Goal: Information Seeking & Learning: Understand process/instructions

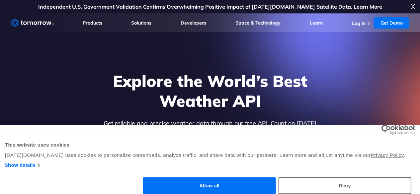
click at [276, 177] on button "Allow all" at bounding box center [209, 185] width 133 height 17
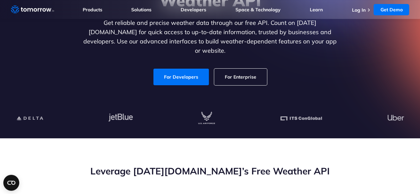
scroll to position [101, 0]
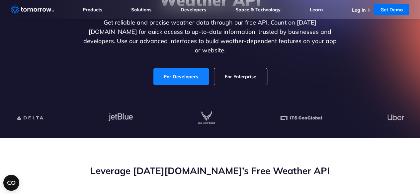
click at [195, 68] on link "For Developers" at bounding box center [180, 76] width 55 height 17
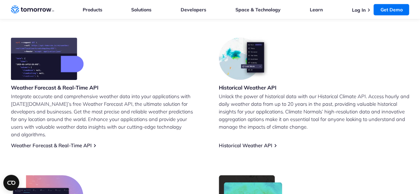
scroll to position [267, 0]
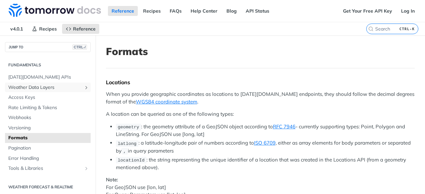
click at [52, 90] on link "Weather Data Layers" at bounding box center [48, 88] width 86 height 10
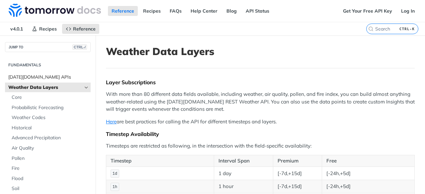
click at [36, 77] on span "[DATE][DOMAIN_NAME] APIs" at bounding box center [48, 77] width 81 height 7
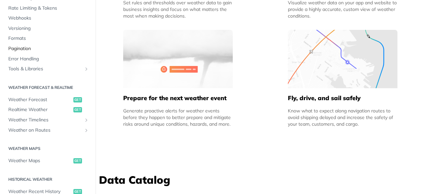
scroll to position [64, 0]
click at [52, 100] on span "Weather Forecast" at bounding box center [39, 99] width 63 height 7
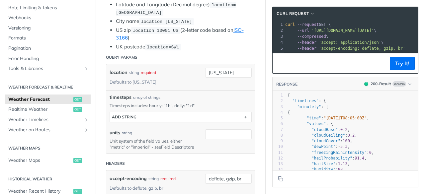
scroll to position [199, 0]
click at [217, 70] on input "new york" at bounding box center [228, 72] width 46 height 10
drag, startPoint x: 217, startPoint y: 70, endPoint x: 229, endPoint y: 72, distance: 11.8
click at [229, 72] on input "new york" at bounding box center [228, 72] width 46 height 10
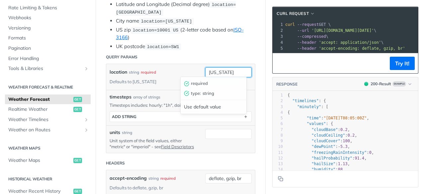
click at [229, 72] on input "new york" at bounding box center [228, 72] width 46 height 10
type input "n"
type input "india"
click at [184, 67] on div "location string required Defaults to new york" at bounding box center [153, 76] width 86 height 19
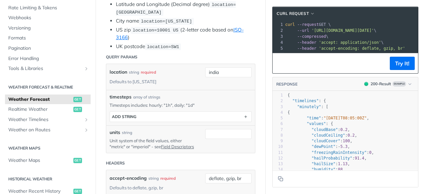
click at [149, 72] on div "required" at bounding box center [148, 72] width 15 height 10
click at [198, 78] on div "location string required Defaults to new york india" at bounding box center [181, 76] width 142 height 19
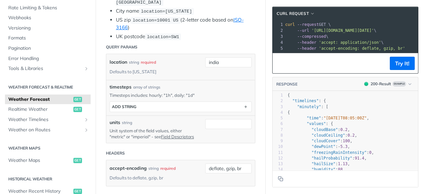
scroll to position [212, 0]
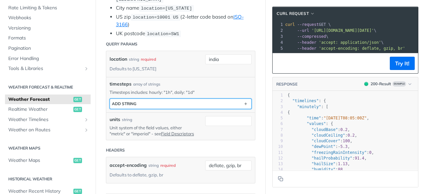
click at [169, 99] on button "ADD string" at bounding box center [180, 104] width 141 height 10
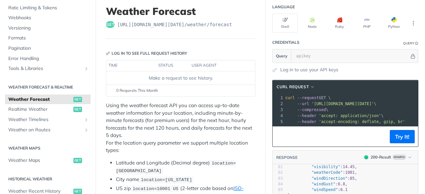
scroll to position [0, 0]
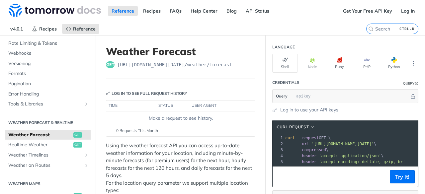
click at [182, 63] on span "https://api.tomorrow.io/v4 /weather/forecast" at bounding box center [174, 64] width 115 height 7
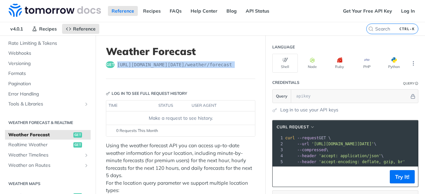
click at [182, 63] on span "https://api.tomorrow.io/v4 /weather/forecast" at bounding box center [174, 64] width 115 height 7
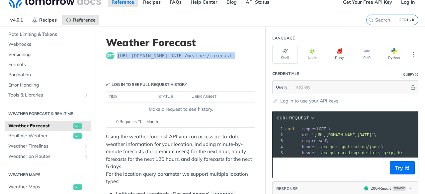
scroll to position [11, 0]
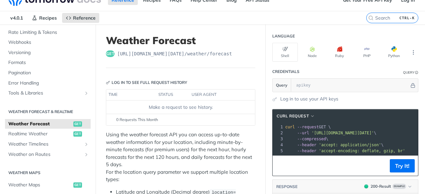
click at [197, 107] on div "Make a request to see history." at bounding box center [180, 107] width 143 height 7
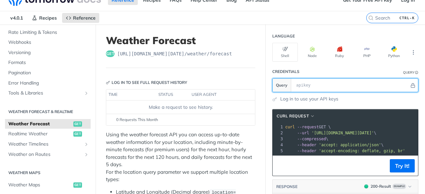
click at [293, 86] on input "text" at bounding box center [351, 85] width 116 height 13
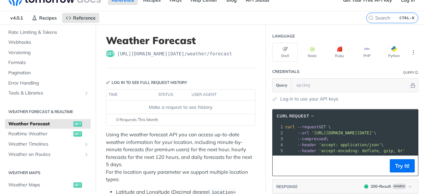
click at [306, 86] on section "Query" at bounding box center [345, 85] width 146 height 14
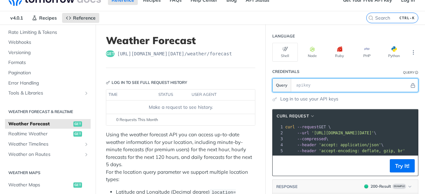
click at [306, 86] on input "text" at bounding box center [351, 85] width 116 height 13
click at [410, 85] on icon "Hide" at bounding box center [412, 85] width 5 height 5
click at [411, 85] on icon "Show" at bounding box center [413, 85] width 5 height 5
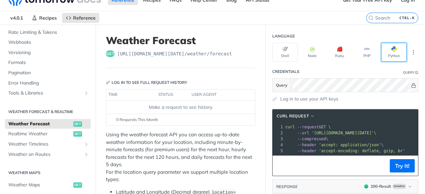
click at [384, 49] on button "Python" at bounding box center [394, 52] width 26 height 19
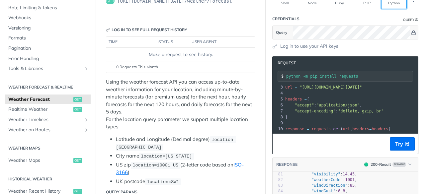
scroll to position [11, 0]
